Goal: Find specific page/section: Find specific page/section

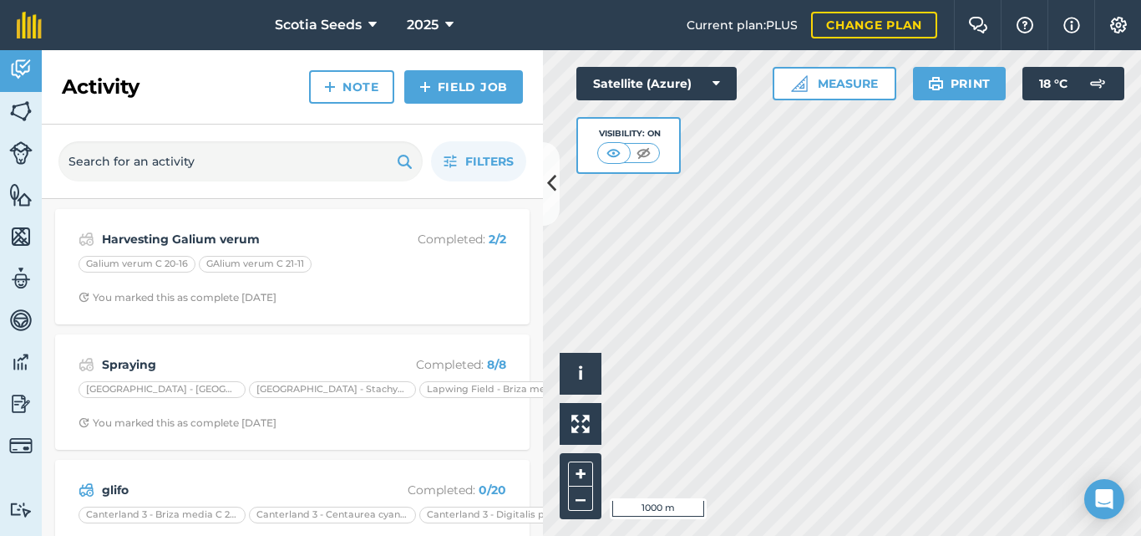
scroll to position [96, 0]
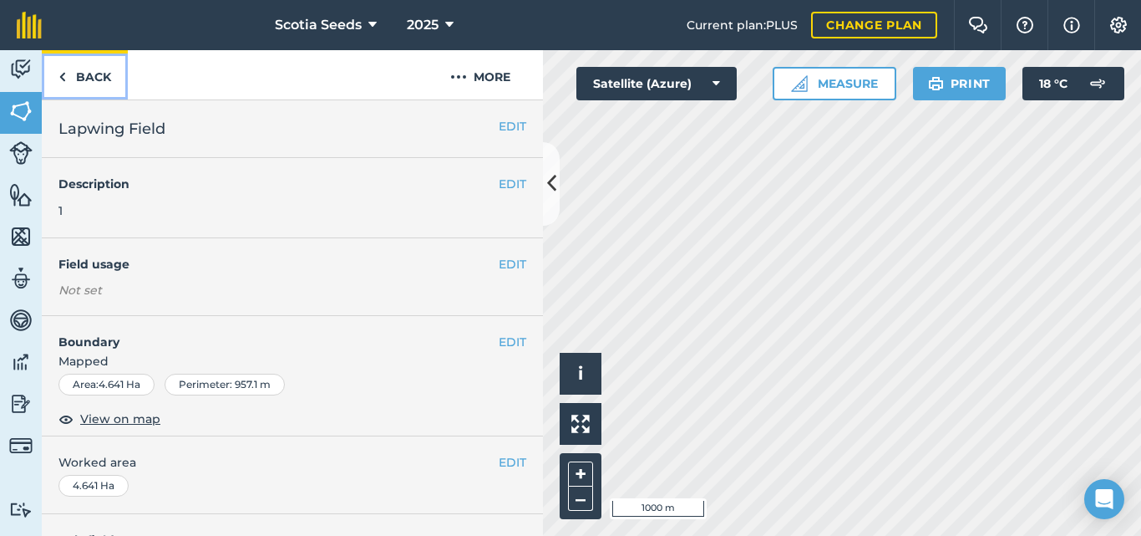
click at [76, 78] on link "Back" at bounding box center [85, 74] width 86 height 49
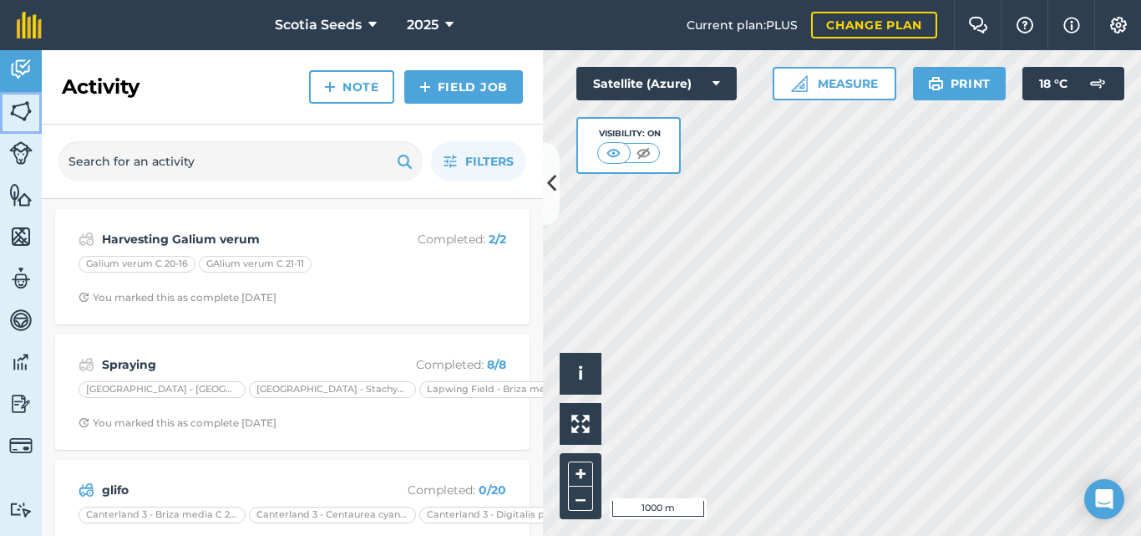
click at [20, 114] on img at bounding box center [20, 111] width 23 height 25
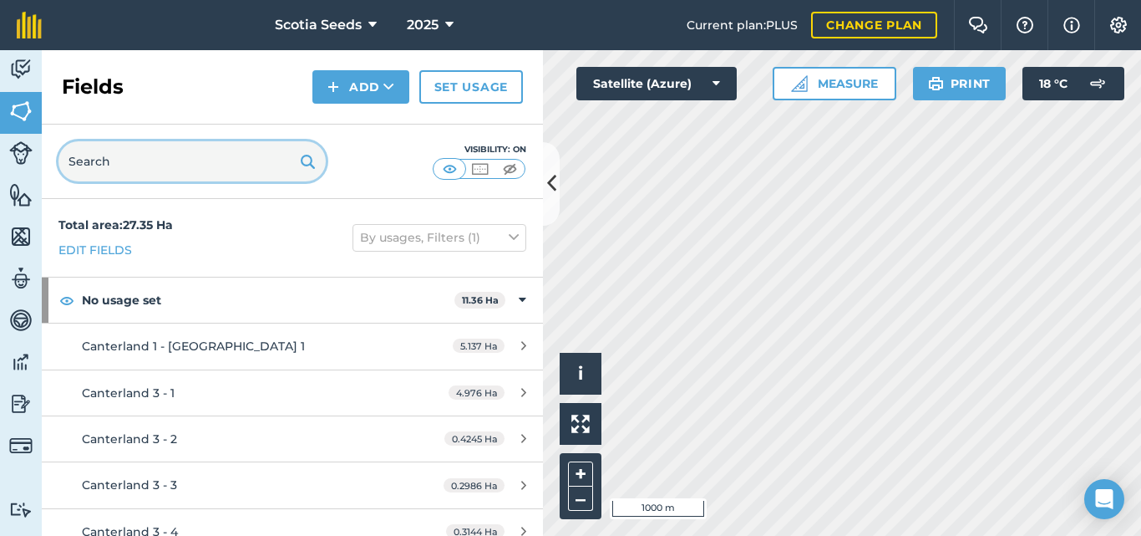
click at [125, 162] on input "text" at bounding box center [191, 161] width 267 height 40
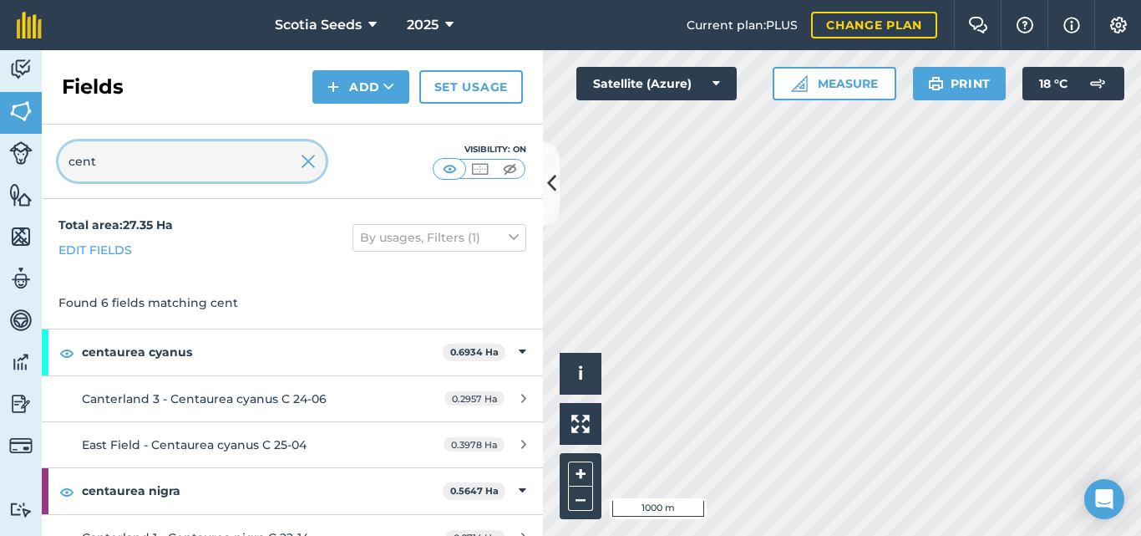
type input "cent"
click at [312, 155] on img at bounding box center [308, 161] width 15 height 20
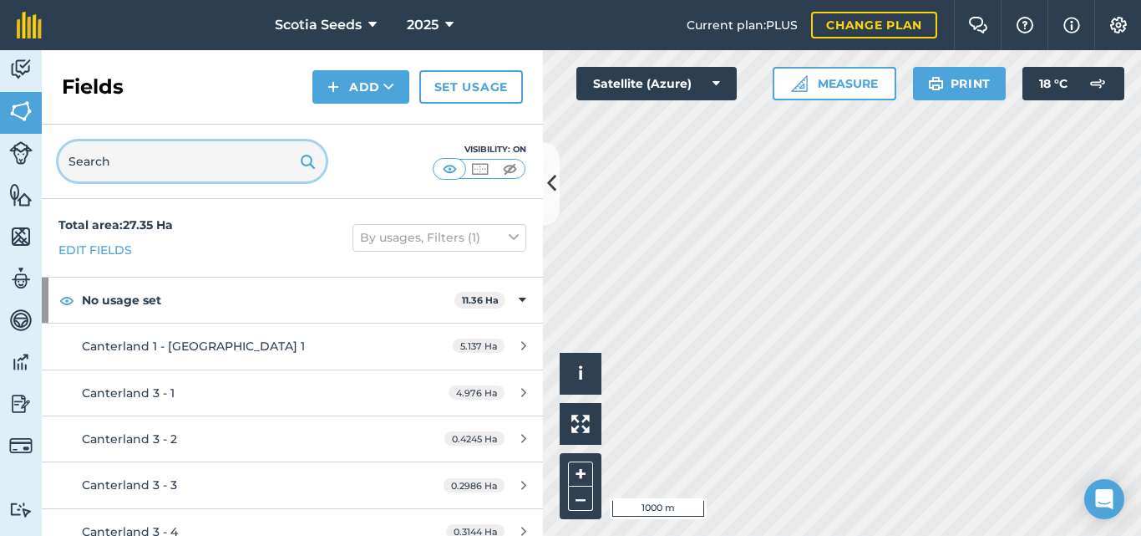
click at [99, 155] on input "text" at bounding box center [191, 161] width 267 height 40
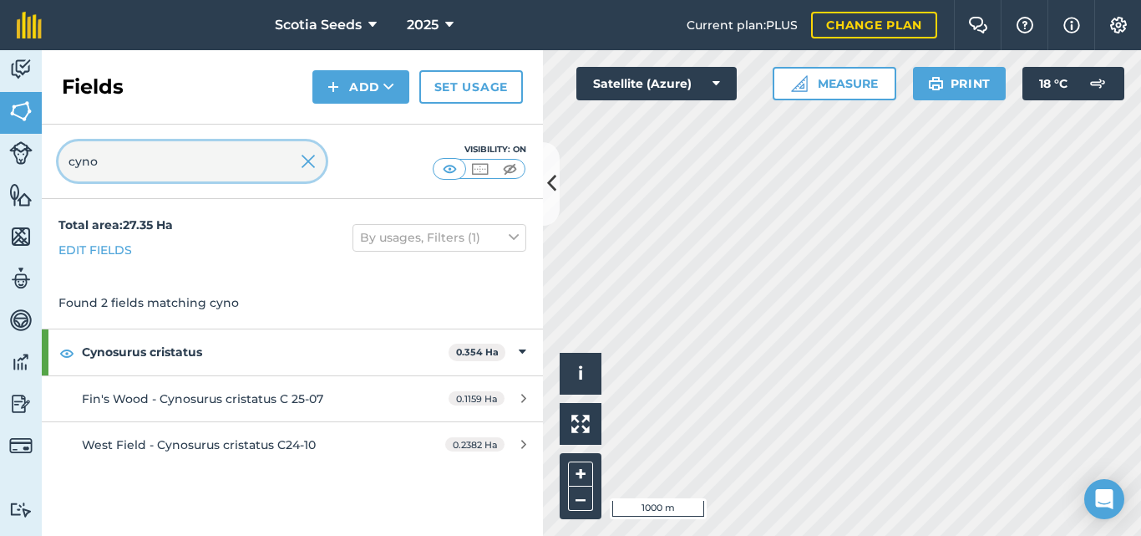
type input "cyno"
click at [454, 172] on img at bounding box center [450, 168] width 21 height 17
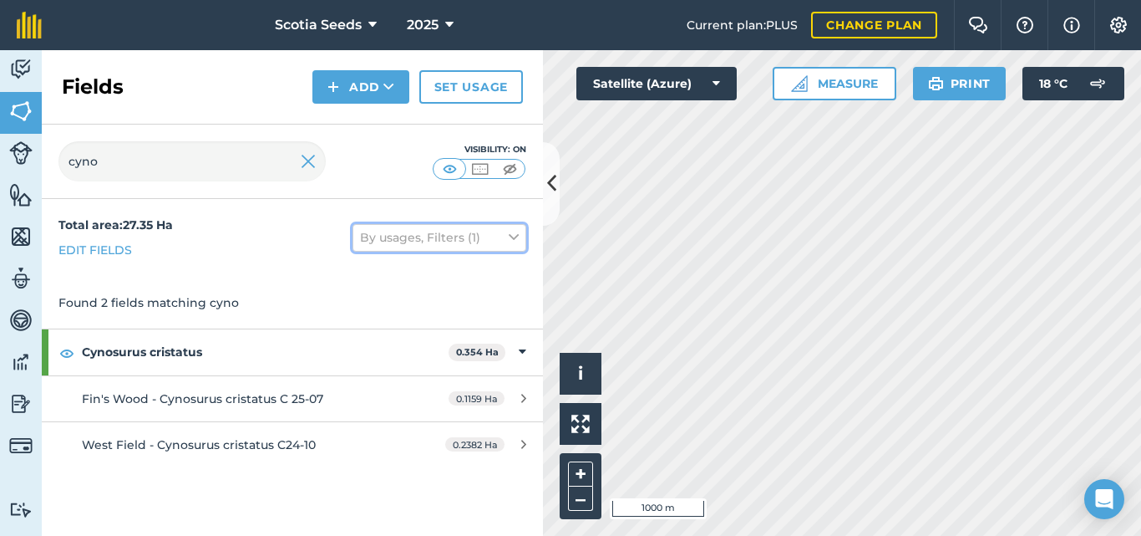
click at [445, 246] on button "By usages, Filters (1)" at bounding box center [440, 237] width 174 height 27
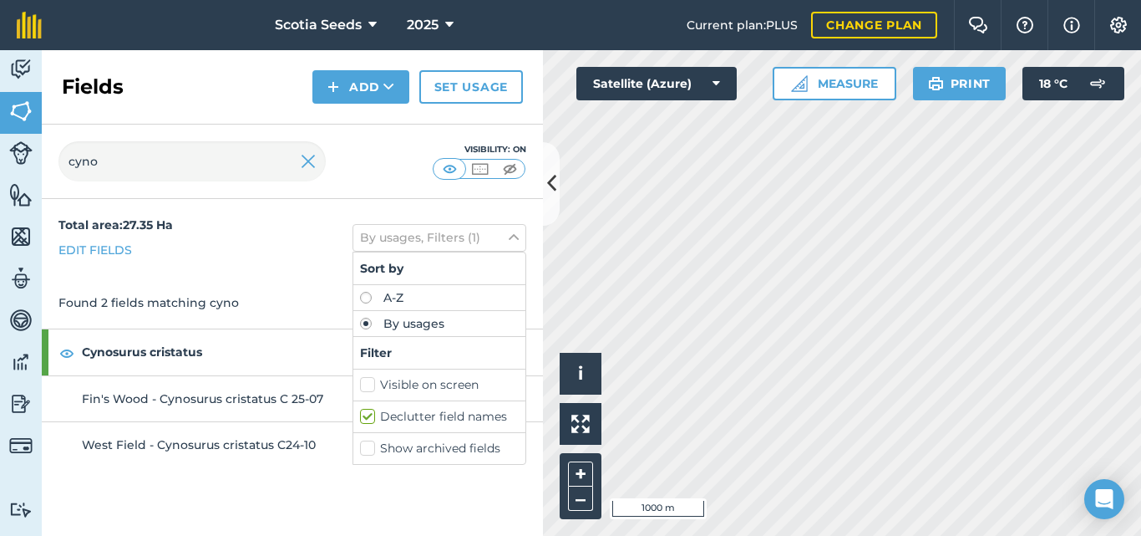
click at [372, 448] on label "Show archived fields" at bounding box center [439, 449] width 159 height 18
click at [371, 448] on input "Show archived fields" at bounding box center [365, 445] width 11 height 11
click at [365, 449] on label "Show archived fields" at bounding box center [439, 449] width 159 height 18
click at [365, 449] on input "Show archived fields" at bounding box center [365, 445] width 11 height 11
click at [368, 454] on label "Show archived fields" at bounding box center [439, 449] width 159 height 18
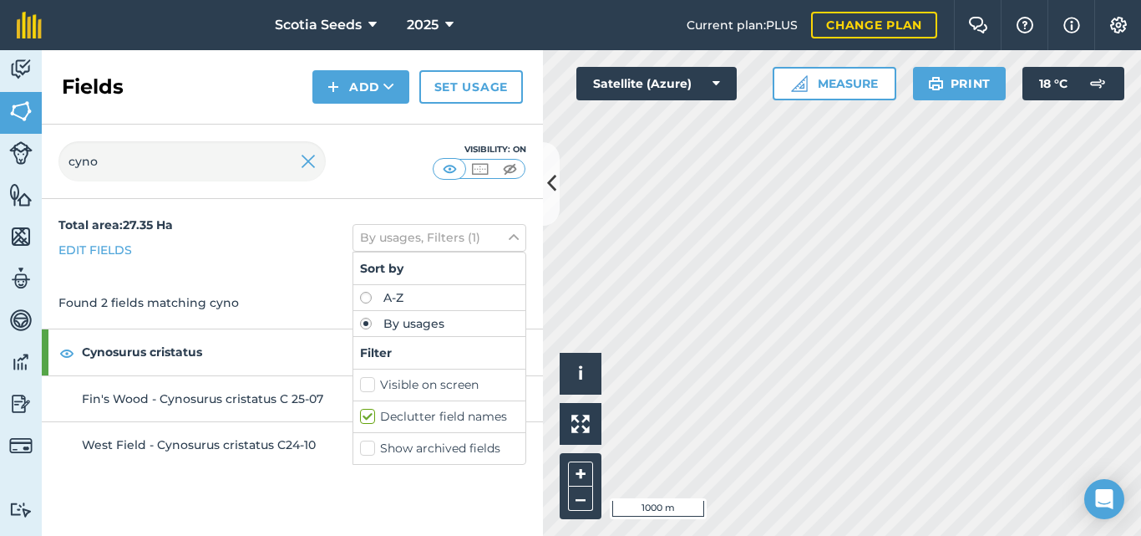
click at [368, 450] on input "Show archived fields" at bounding box center [365, 445] width 11 height 11
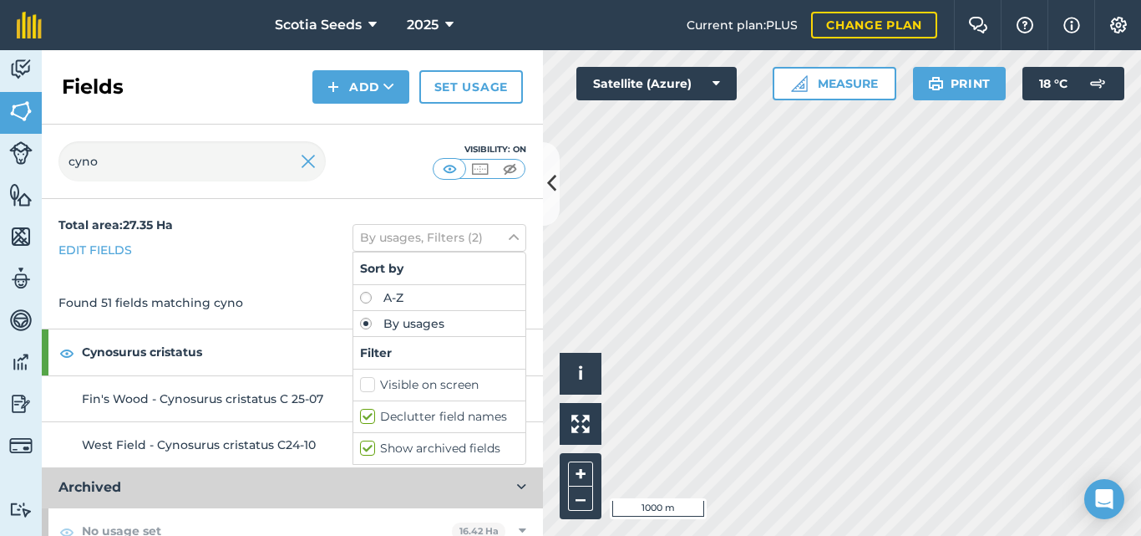
click at [360, 443] on label "Show archived fields" at bounding box center [439, 449] width 159 height 18
click at [360, 443] on input "Show archived fields" at bounding box center [365, 445] width 11 height 11
checkbox input "false"
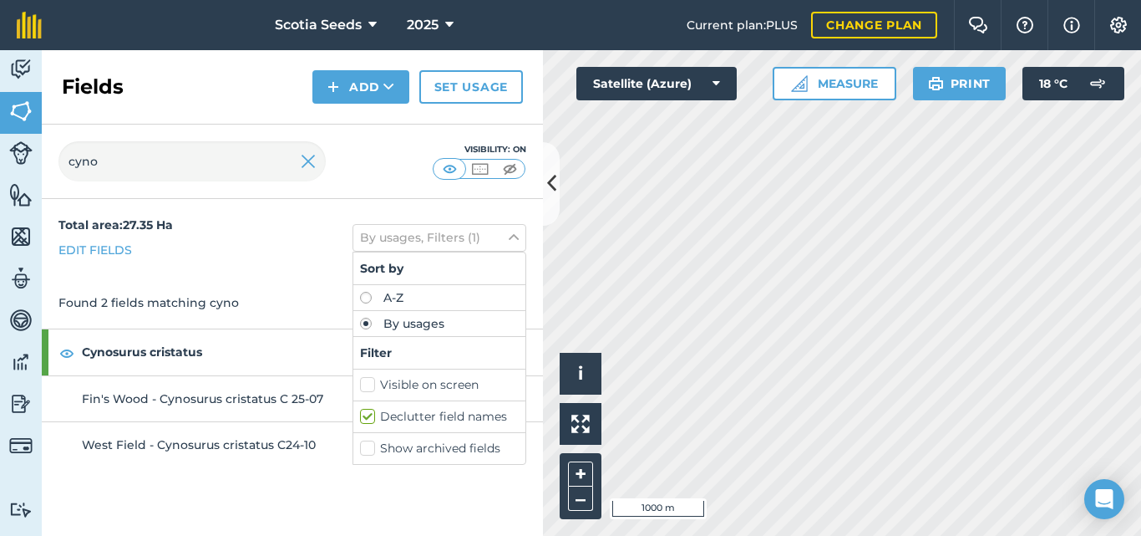
click at [217, 281] on div "Found 2 fields matching cyno" at bounding box center [292, 303] width 501 height 52
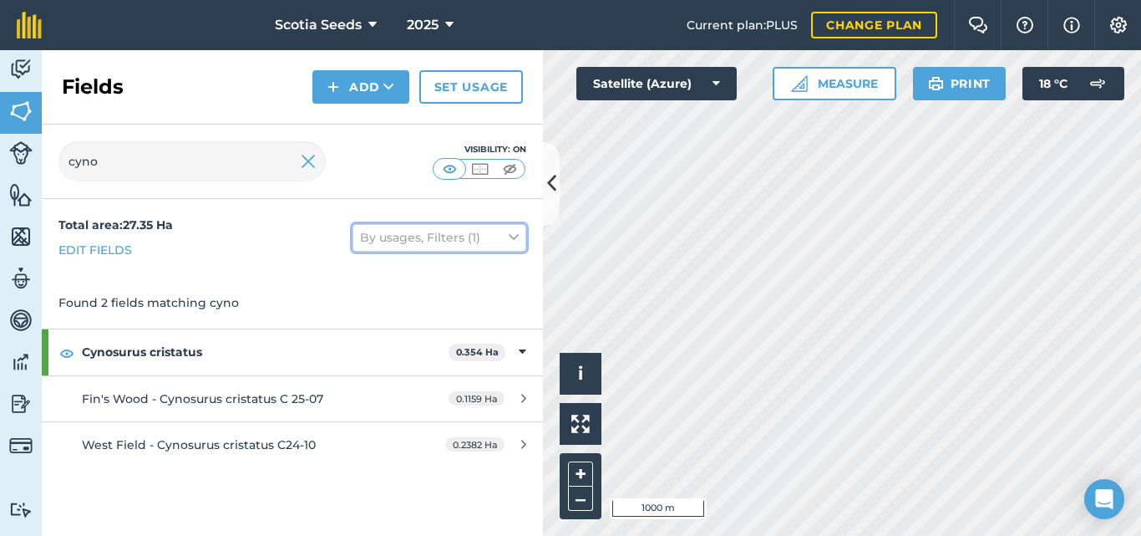
click at [516, 233] on icon at bounding box center [514, 237] width 10 height 18
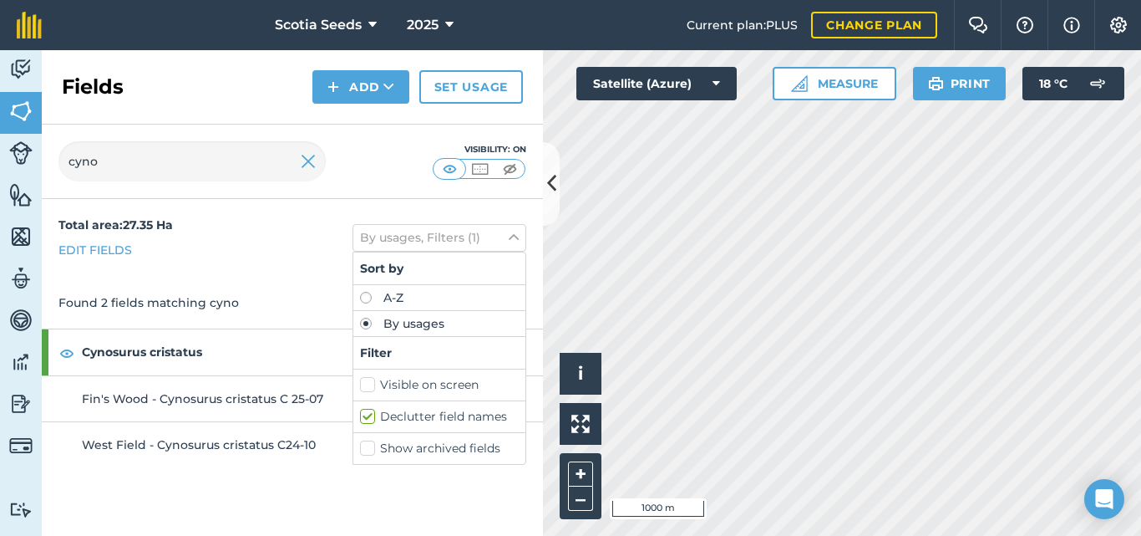
click at [369, 442] on label "Show archived fields" at bounding box center [439, 449] width 159 height 18
click at [369, 442] on input "Show archived fields" at bounding box center [365, 445] width 11 height 11
checkbox input "true"
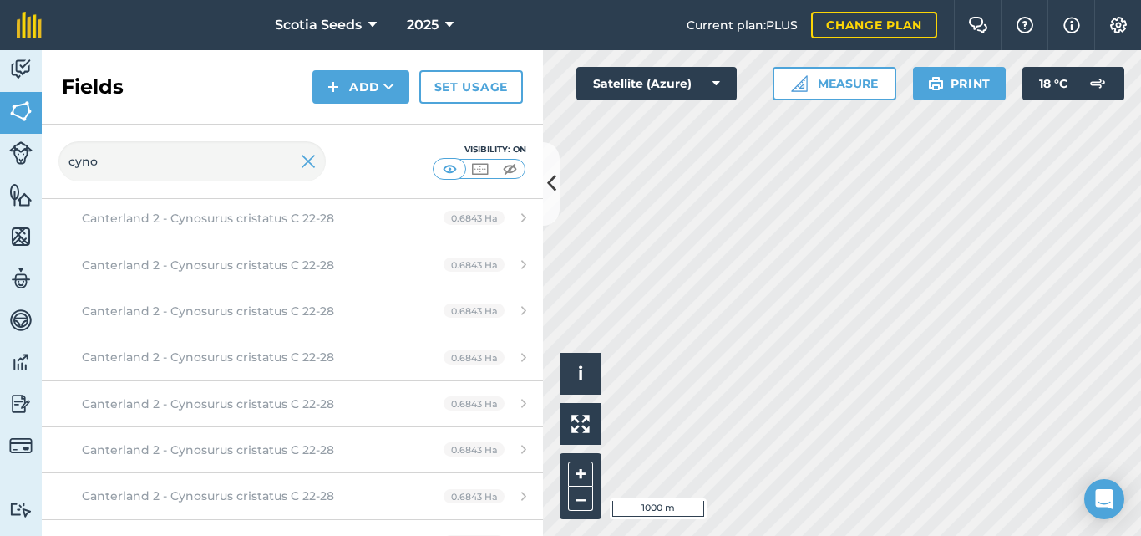
scroll to position [2332, 0]
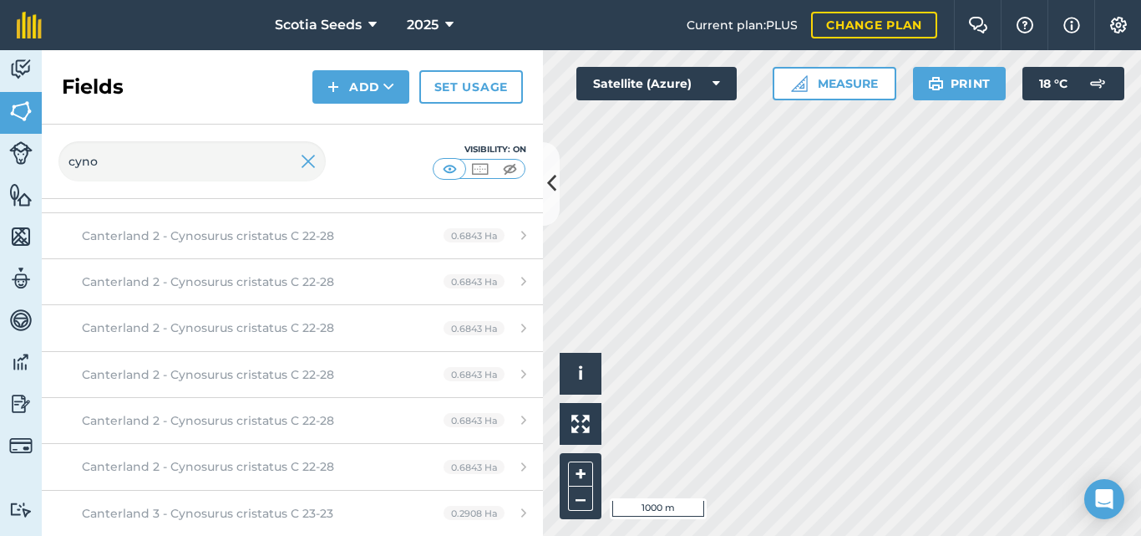
click at [234, 212] on div "Activity Fields Livestock Features Maps Team Vehicles Data Reporting Billing Tu…" at bounding box center [570, 293] width 1141 height 486
click at [304, 163] on img at bounding box center [308, 161] width 15 height 20
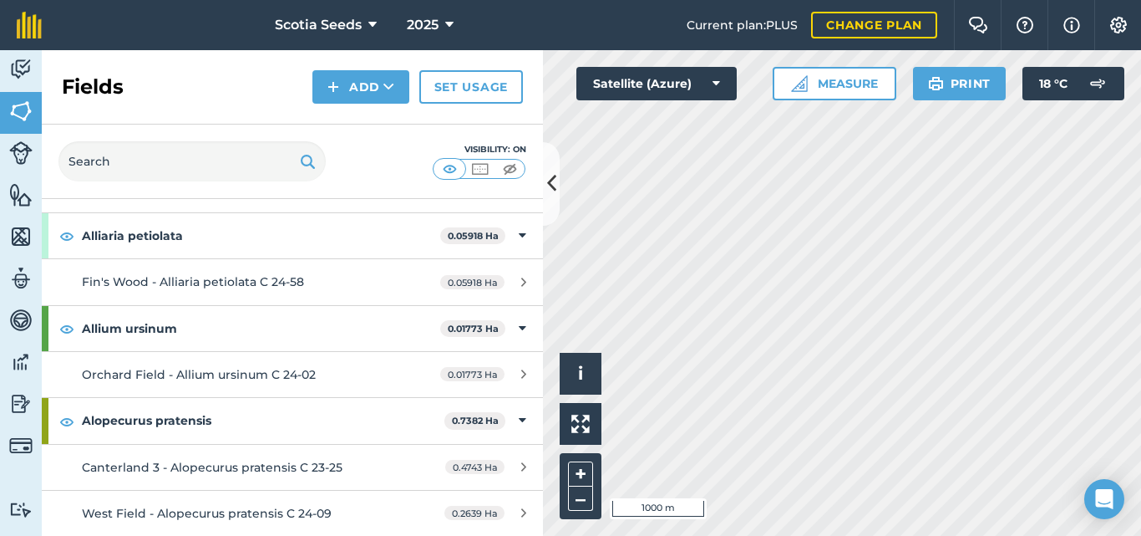
scroll to position [32543, 0]
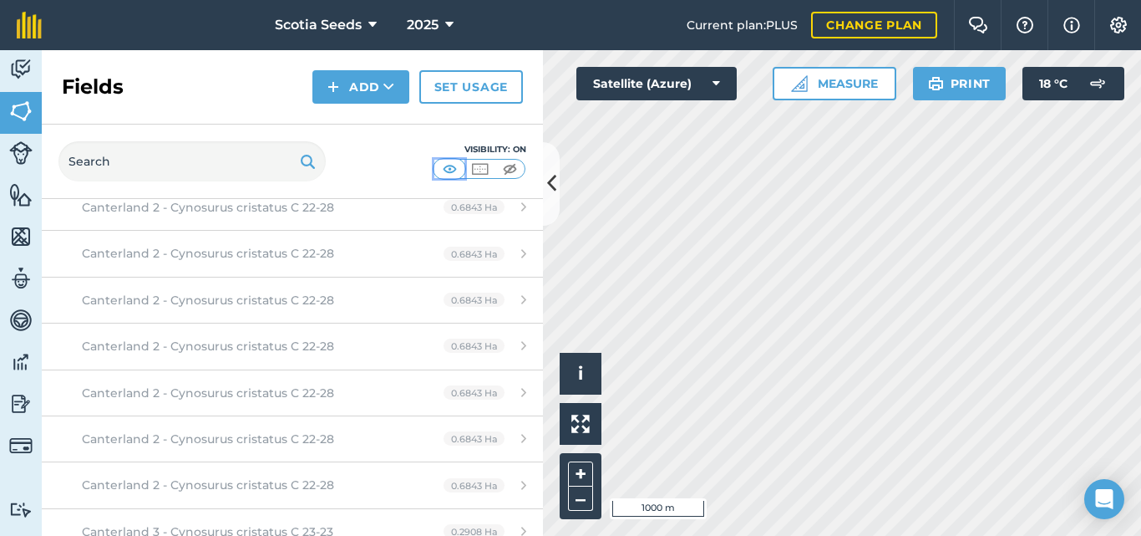
click at [455, 162] on img at bounding box center [450, 168] width 21 height 17
click at [441, 166] on img at bounding box center [450, 168] width 21 height 17
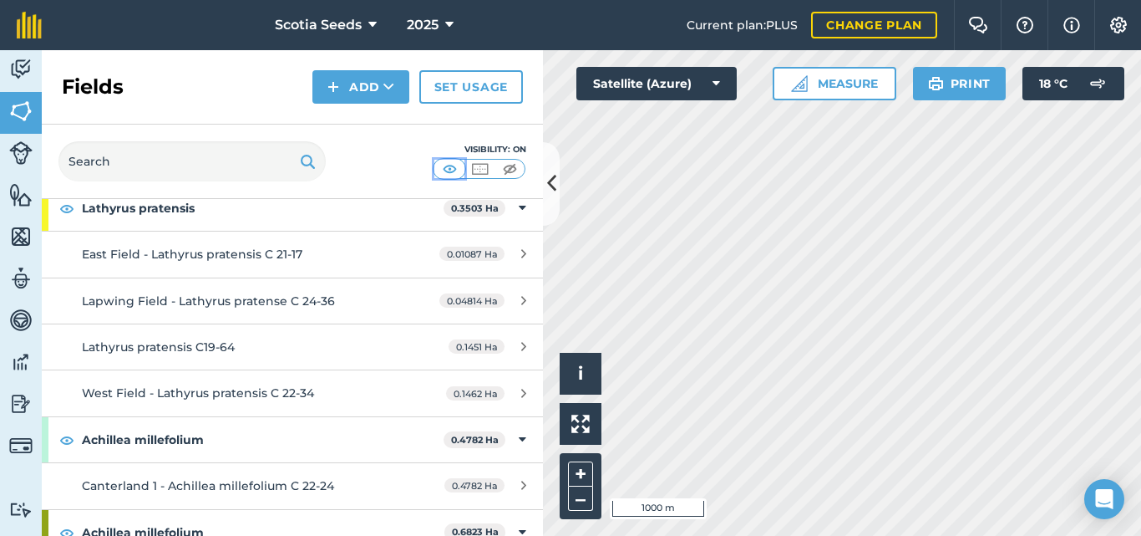
scroll to position [0, 0]
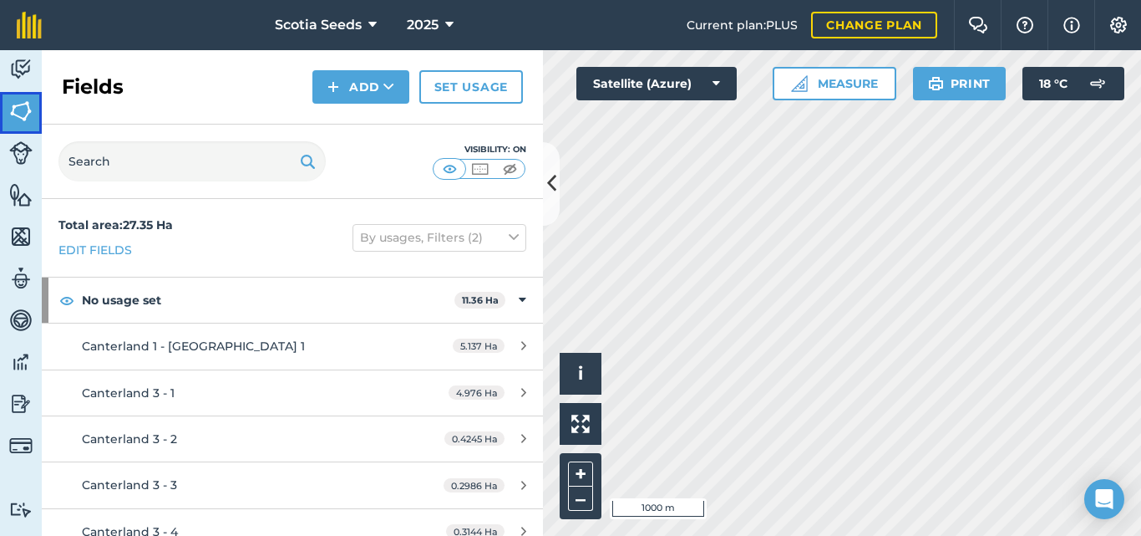
click at [17, 102] on img at bounding box center [20, 111] width 23 height 25
click at [586, 494] on button "–" at bounding box center [580, 498] width 25 height 24
click at [509, 236] on icon at bounding box center [514, 237] width 10 height 18
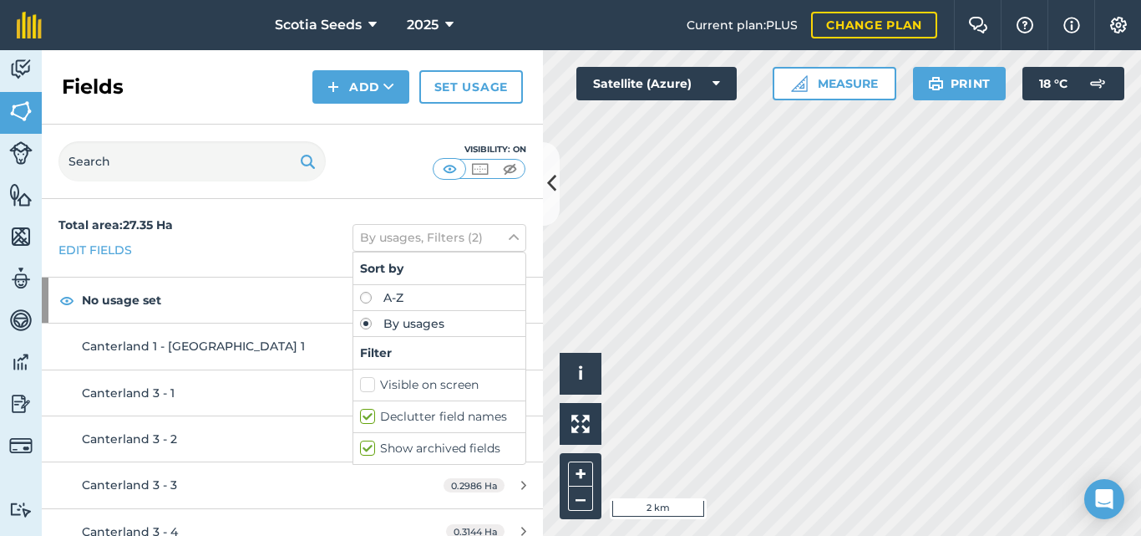
click at [360, 449] on label "Show archived fields" at bounding box center [439, 449] width 159 height 18
click at [360, 449] on input "Show archived fields" at bounding box center [365, 445] width 11 height 11
checkbox input "false"
click at [135, 152] on input "text" at bounding box center [191, 161] width 267 height 40
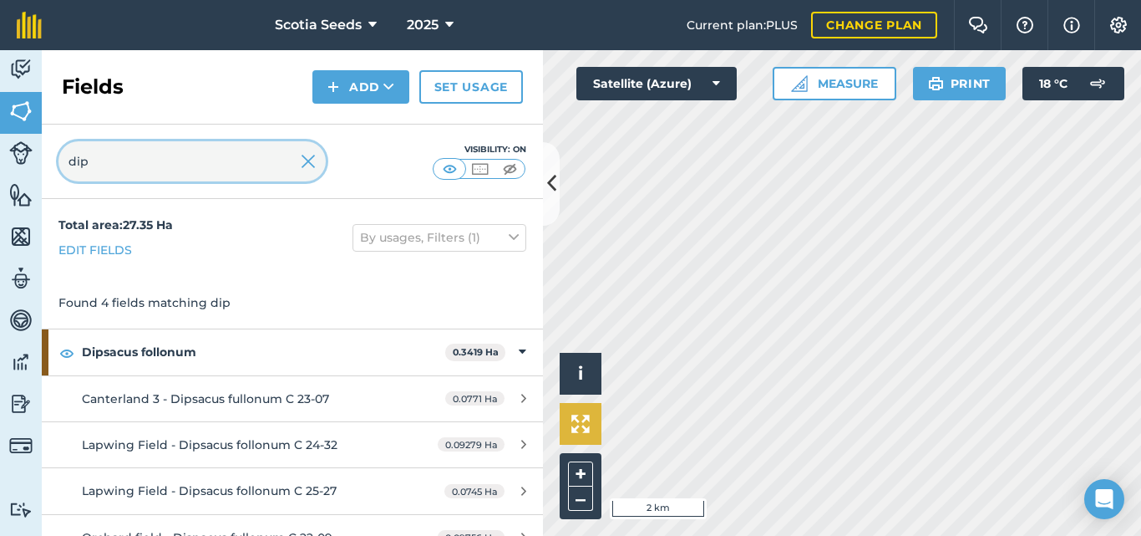
type input "dip"
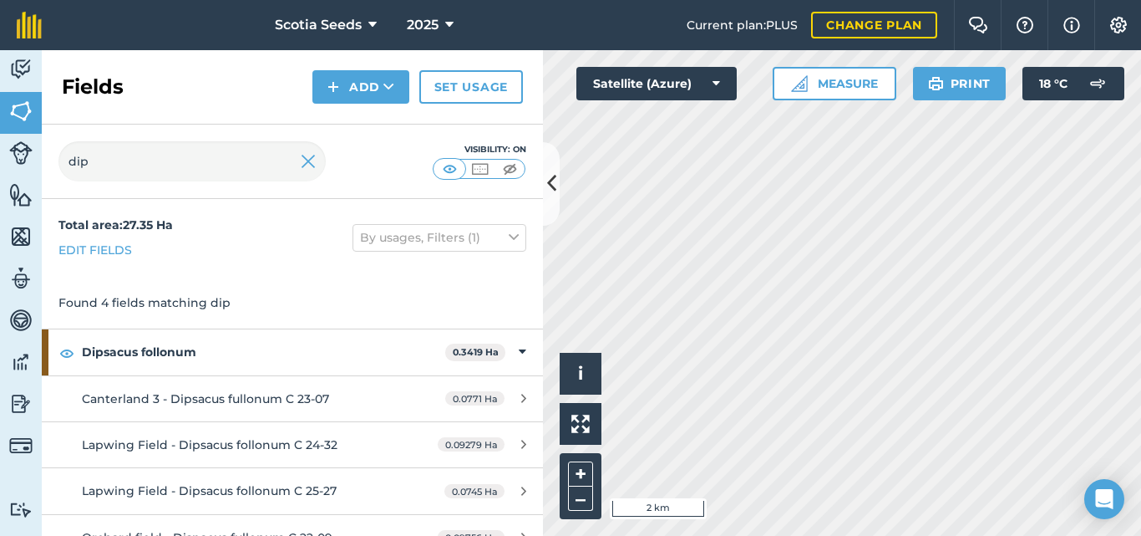
scroll to position [24, 0]
